Goal: Task Accomplishment & Management: Manage account settings

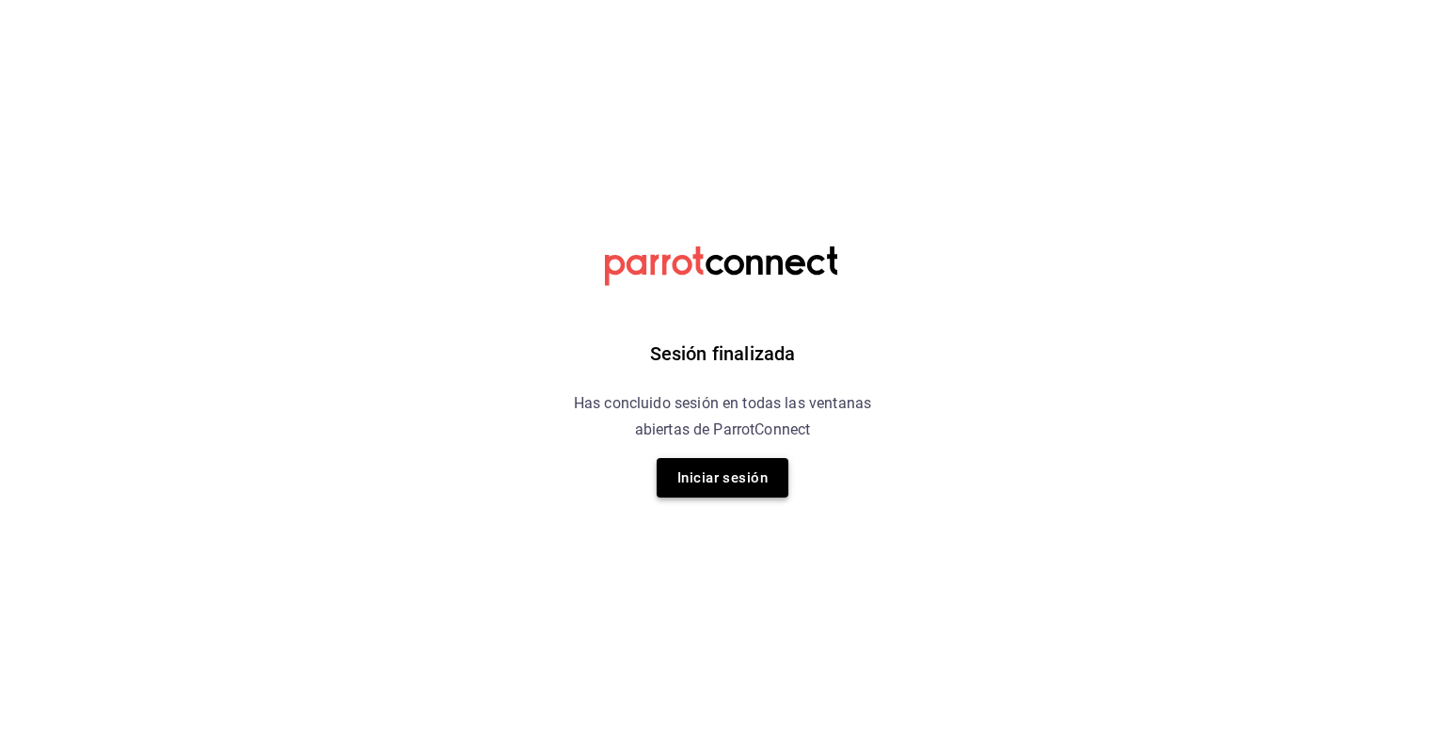
click at [689, 467] on button "Iniciar sesión" at bounding box center [723, 478] width 132 height 40
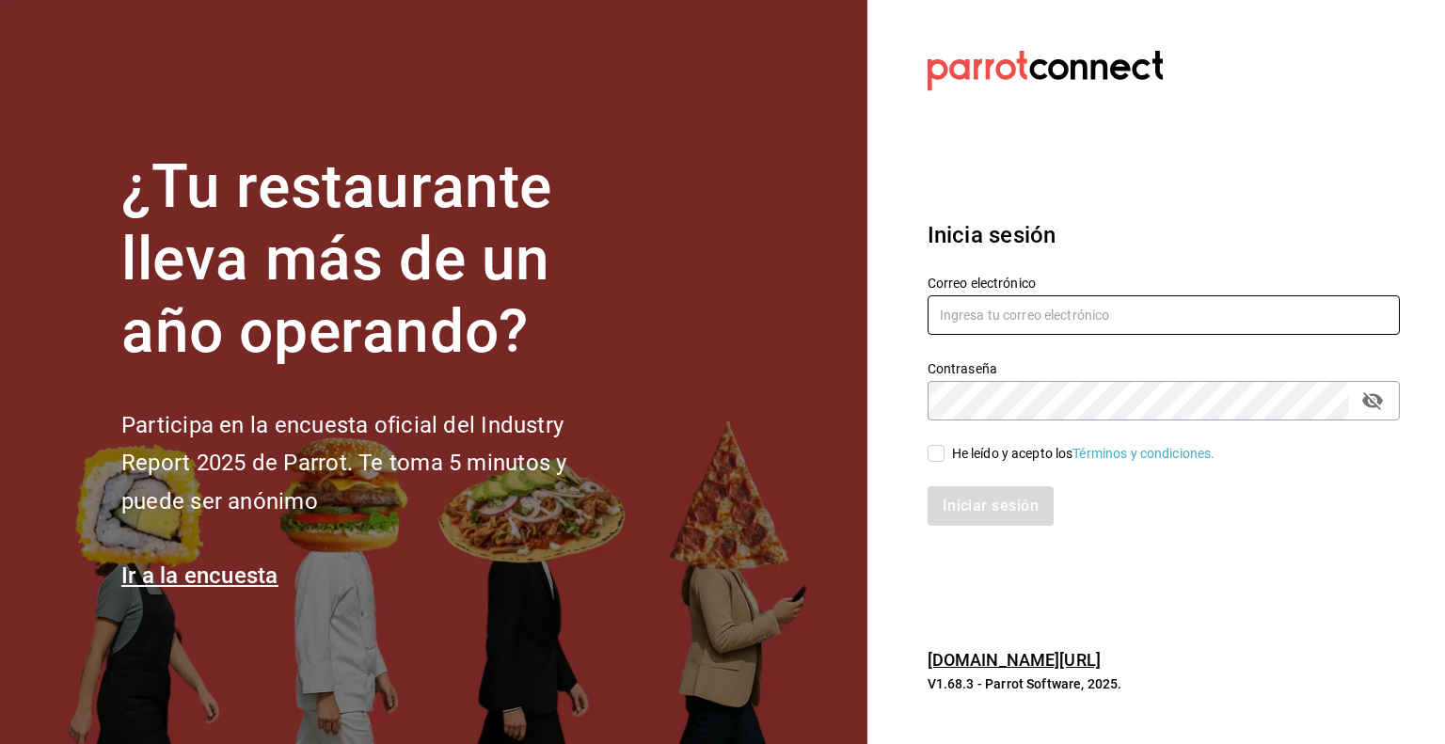
click at [1022, 323] on input "text" at bounding box center [1163, 315] width 472 height 40
type input "multiuser@pickup.com"
click at [940, 462] on input "He leído y acepto los Términos y condiciones." at bounding box center [935, 453] width 17 height 17
checkbox input "true"
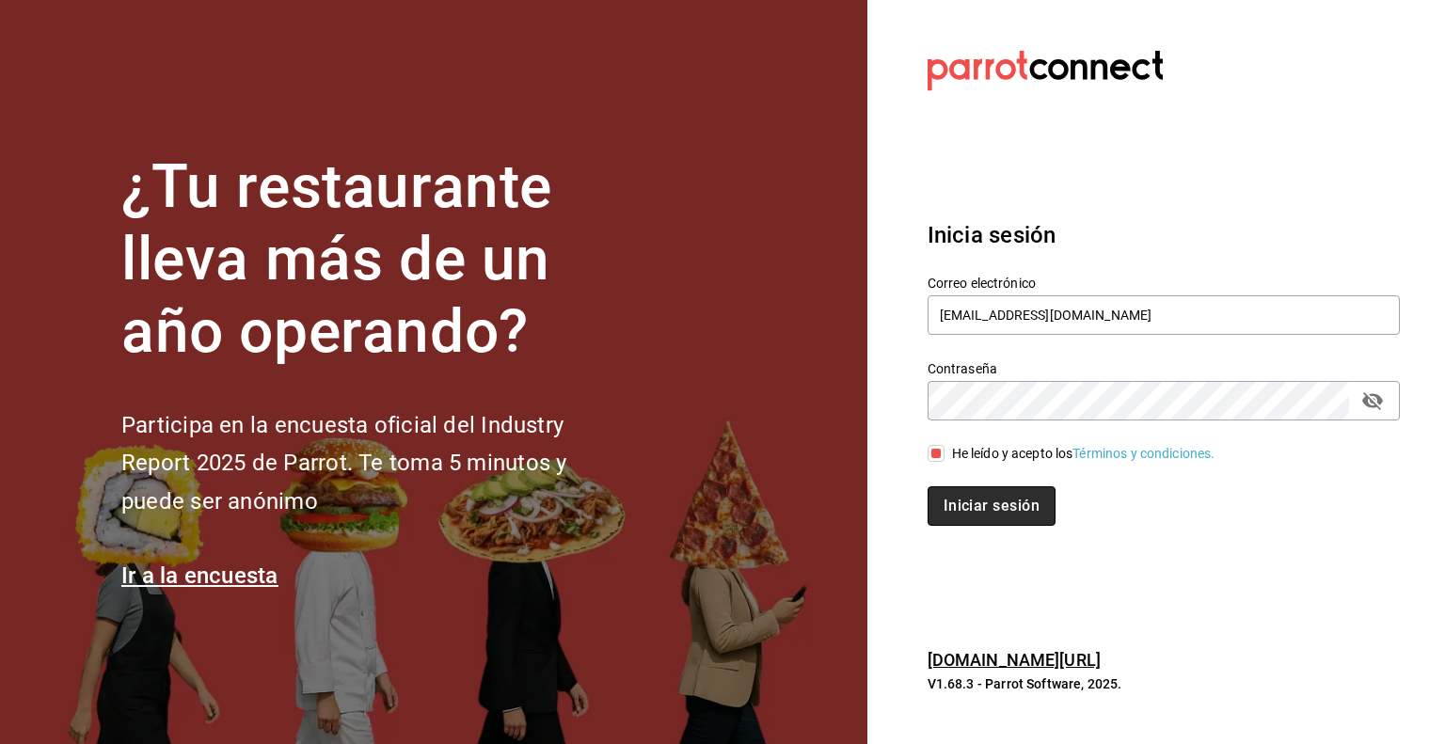
click at [958, 492] on button "Iniciar sesión" at bounding box center [991, 506] width 128 height 40
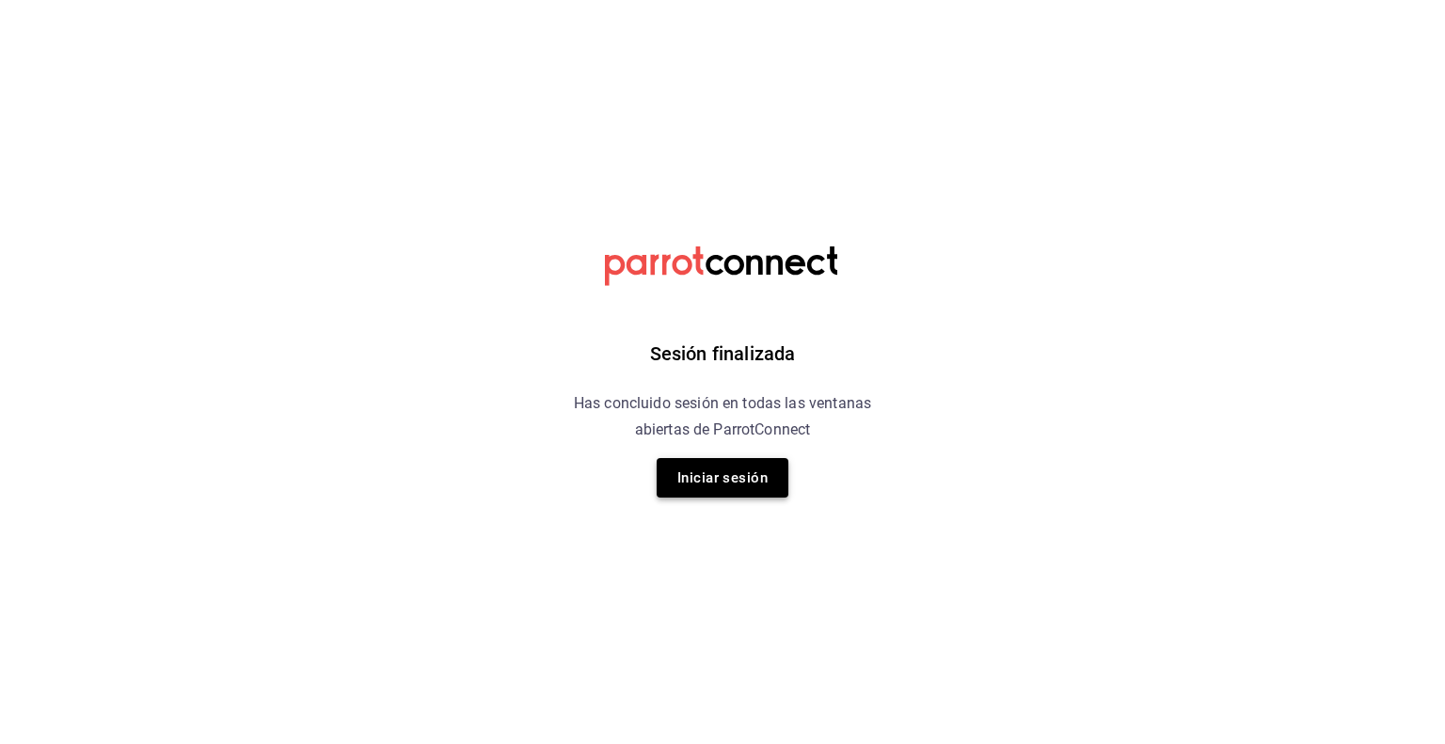
click at [730, 479] on button "Iniciar sesión" at bounding box center [723, 478] width 132 height 40
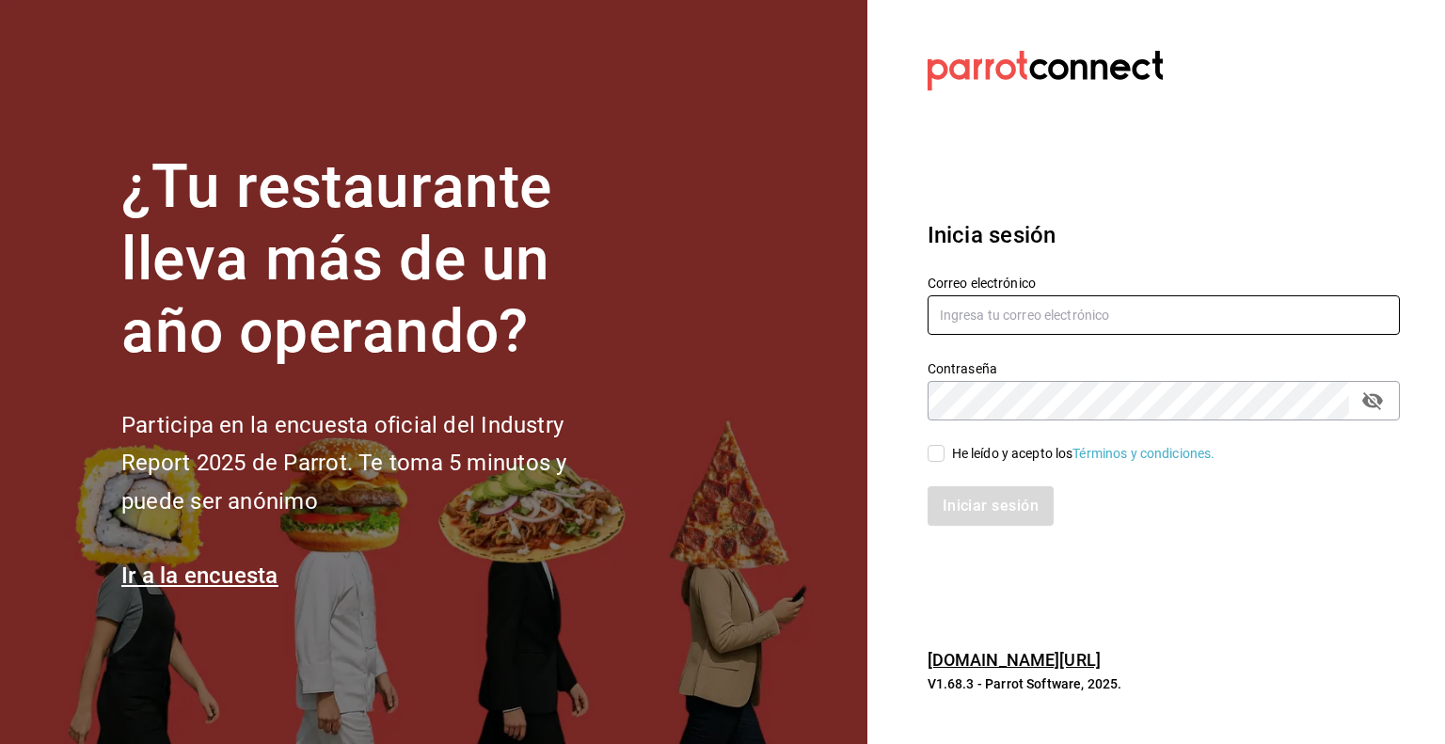
click at [1060, 310] on input "text" at bounding box center [1163, 315] width 472 height 40
type input "multiuser@pickup.com"
click at [938, 455] on input "He leído y acepto los Términos y condiciones." at bounding box center [935, 453] width 17 height 17
checkbox input "true"
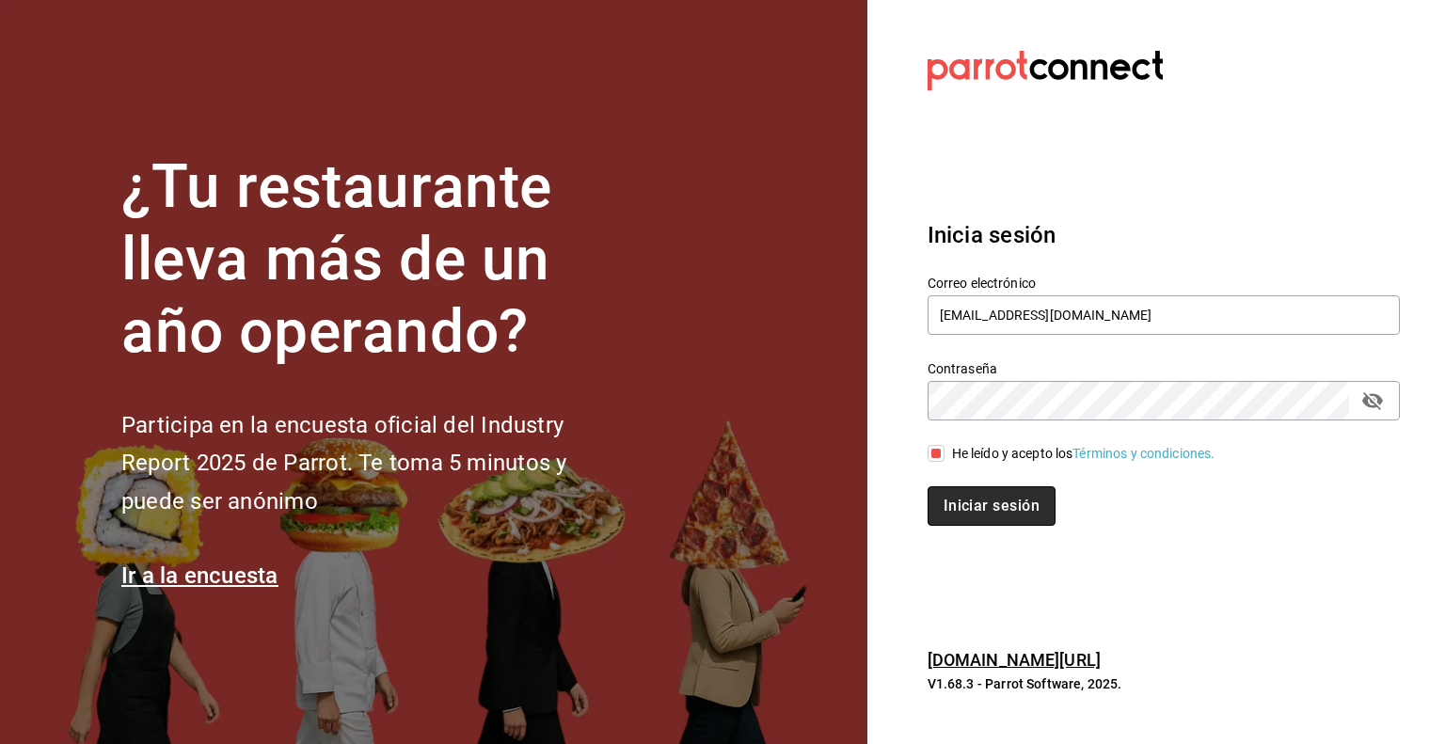
click at [974, 499] on button "Iniciar sesión" at bounding box center [991, 506] width 128 height 40
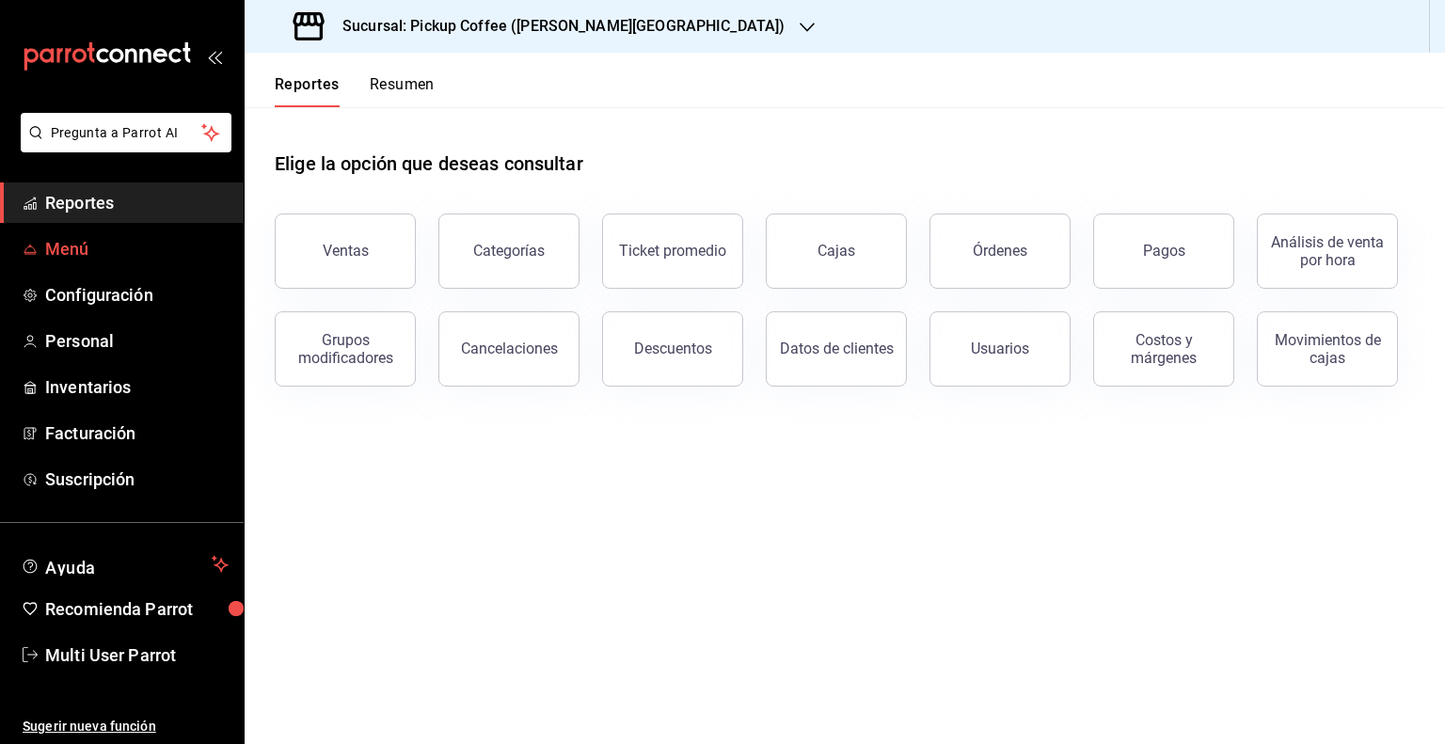
click at [68, 247] on span "Menú" at bounding box center [136, 248] width 183 height 25
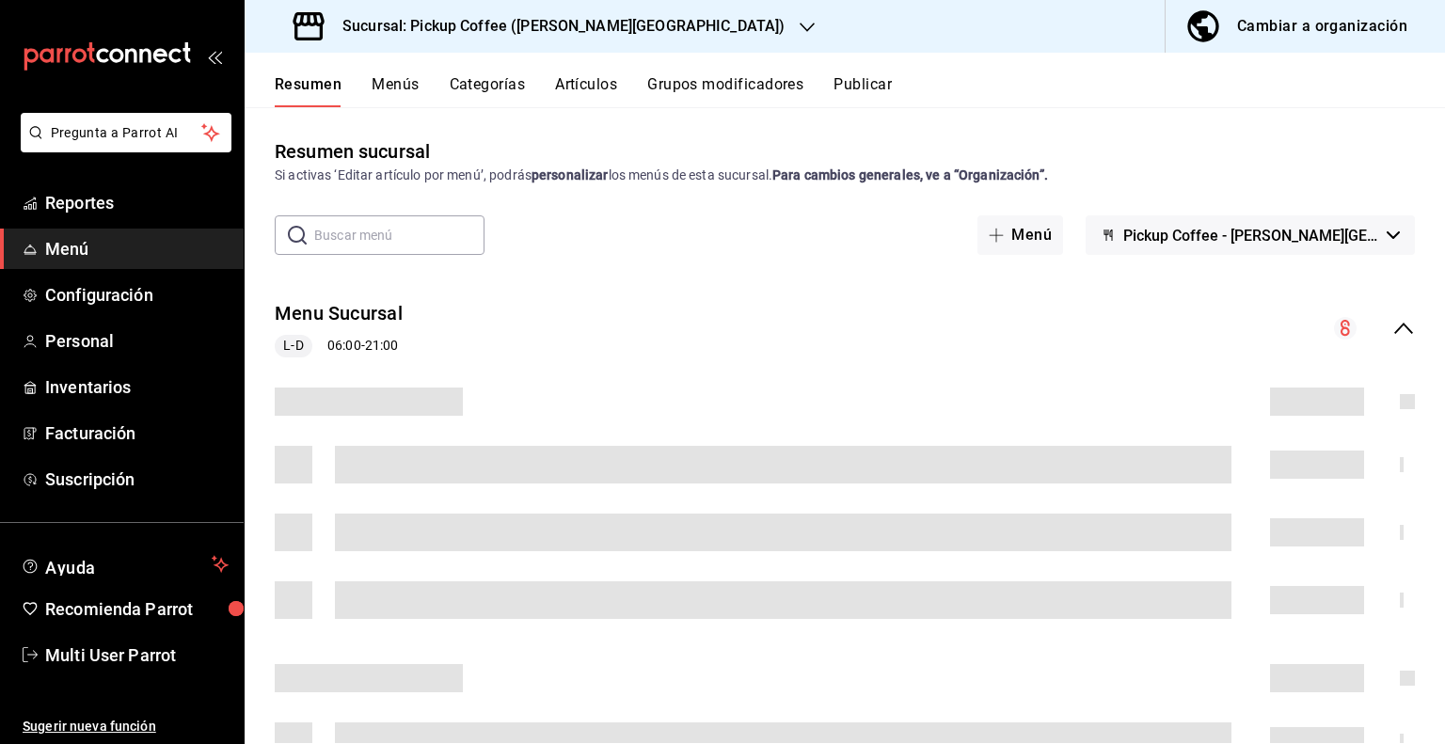
click at [1323, 33] on div "Cambiar a organización" at bounding box center [1322, 26] width 170 height 26
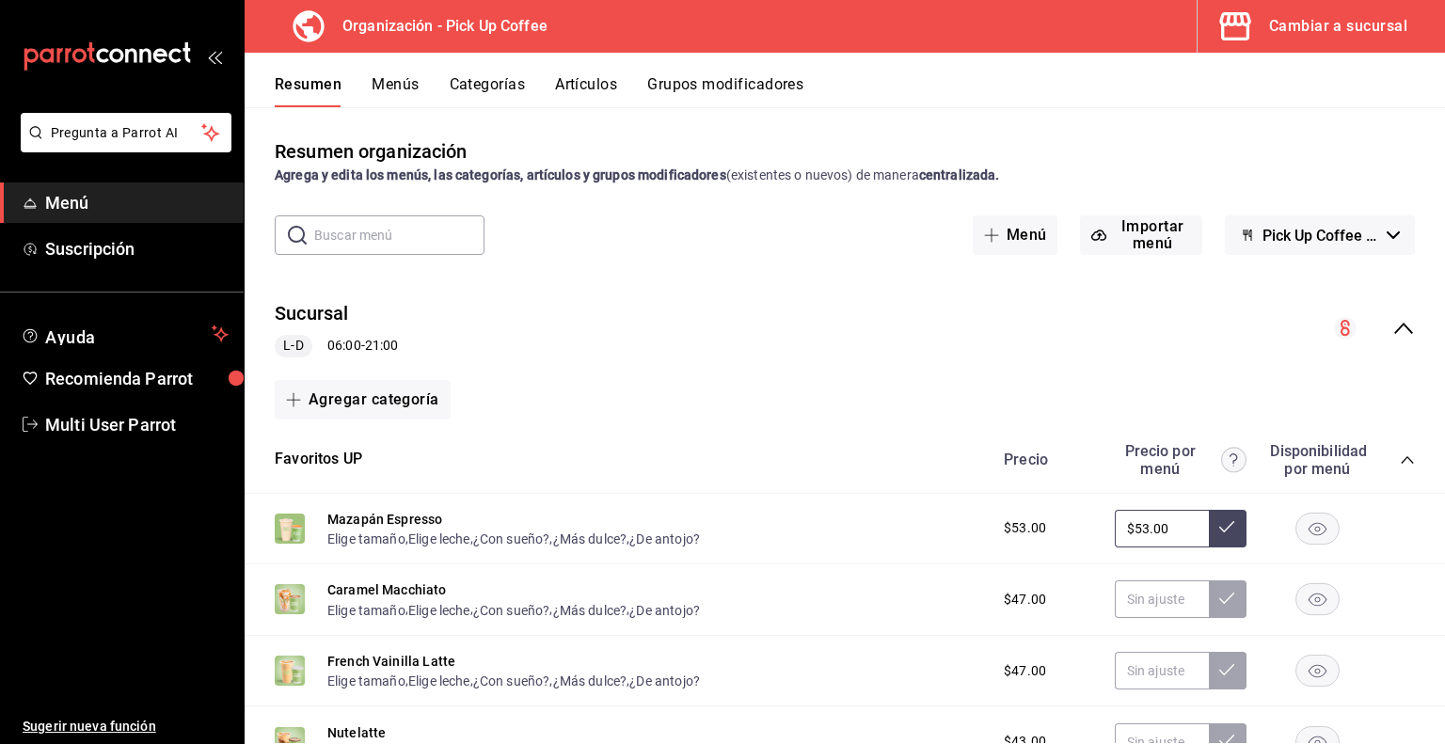
click at [1392, 323] on icon "collapse-menu-row" at bounding box center [1403, 328] width 23 height 23
